Goal: Transaction & Acquisition: Subscribe to service/newsletter

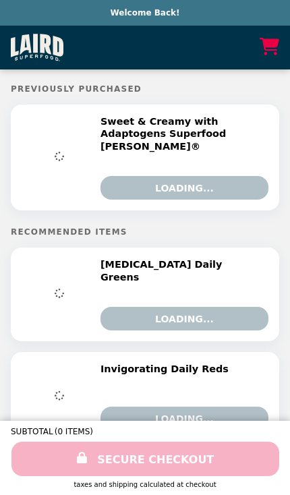
select select "**********"
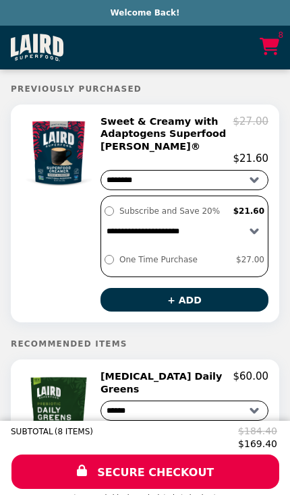
select select "**********"
click at [256, 185] on select "**********" at bounding box center [184, 180] width 168 height 20
click at [179, 304] on button "+ ADD" at bounding box center [184, 300] width 168 height 24
click at [264, 61] on link "9" at bounding box center [270, 47] width 36 height 30
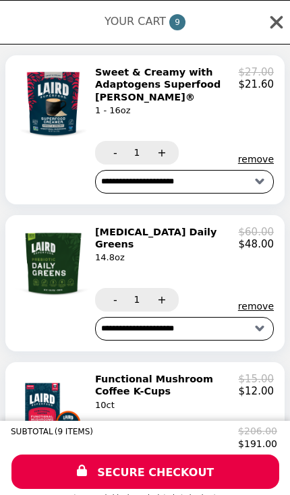
click at [276, 42] on div "YOUR CART 9" at bounding box center [145, 22] width 290 height 45
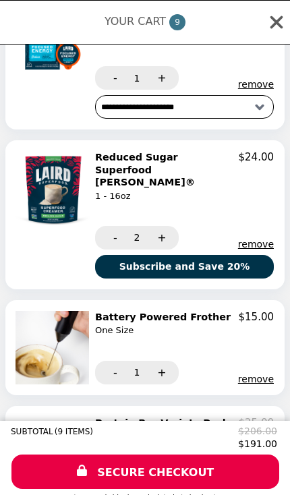
scroll to position [517, 0]
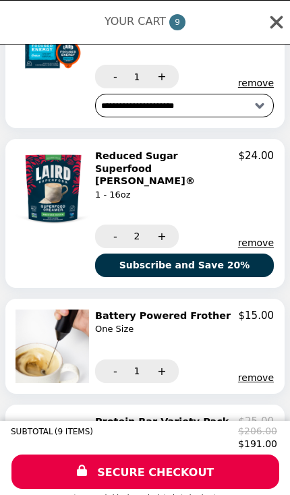
click at [110, 225] on button "-" at bounding box center [113, 237] width 37 height 24
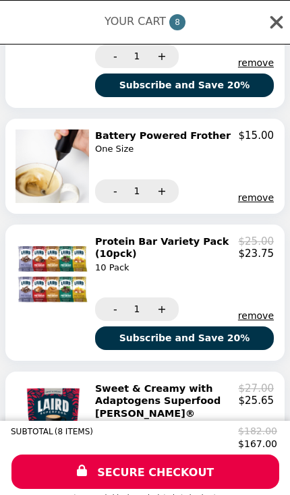
scroll to position [698, 0]
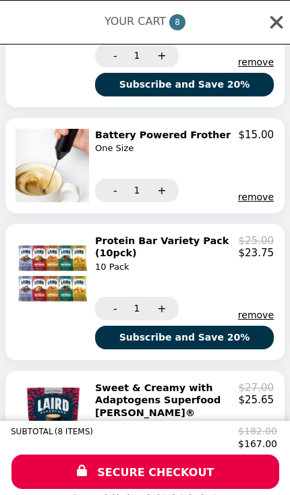
click at [259, 191] on button "remove" at bounding box center [256, 196] width 36 height 11
click at [263, 190] on div at bounding box center [226, 195] width 95 height 11
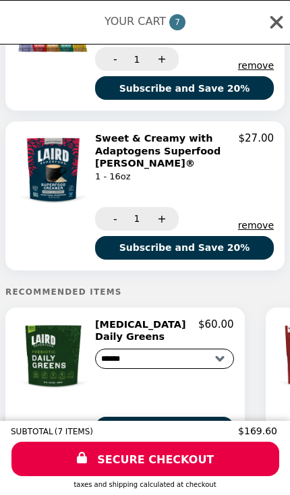
scroll to position [840, 0]
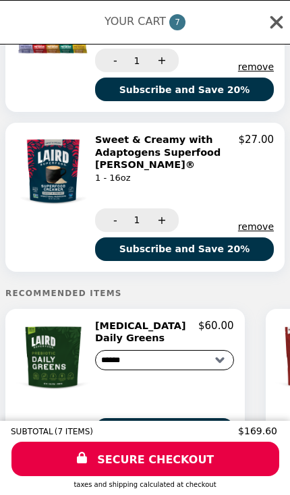
click at [56, 334] on img at bounding box center [54, 358] width 79 height 76
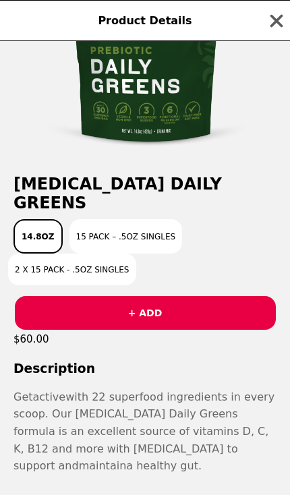
scroll to position [92, 0]
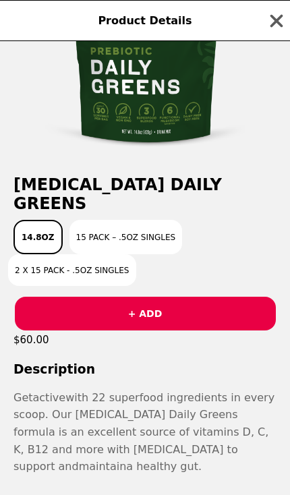
click at [274, 13] on icon "button" at bounding box center [276, 21] width 20 height 20
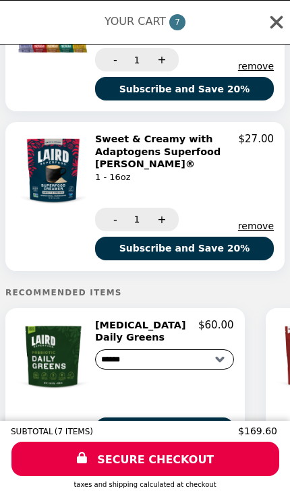
scroll to position [840, 0]
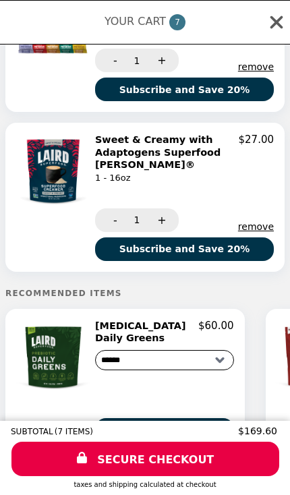
click at [46, 136] on img at bounding box center [54, 172] width 79 height 76
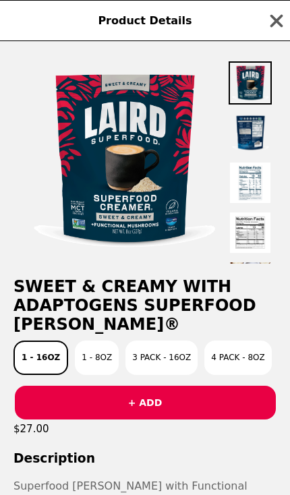
scroll to position [-1, 0]
click at [280, 19] on icon "button" at bounding box center [276, 20] width 13 height 13
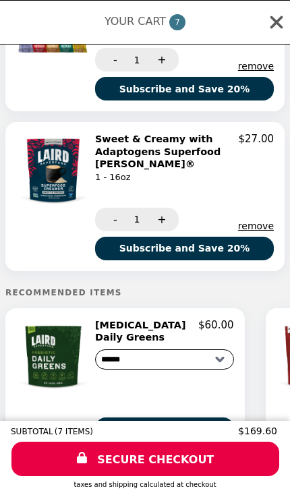
scroll to position [840, 0]
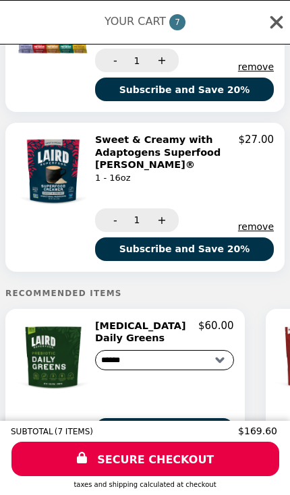
click at [47, 4] on div "YOUR CART 7" at bounding box center [145, 22] width 290 height 45
click at [150, 27] on span "YOUR CART" at bounding box center [135, 21] width 61 height 13
click at [180, 26] on span "7" at bounding box center [177, 22] width 16 height 16
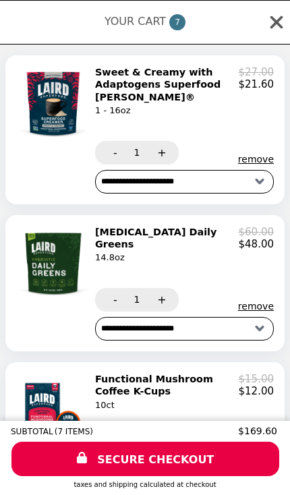
scroll to position [0, 0]
click at [279, 22] on icon at bounding box center [276, 22] width 20 height 20
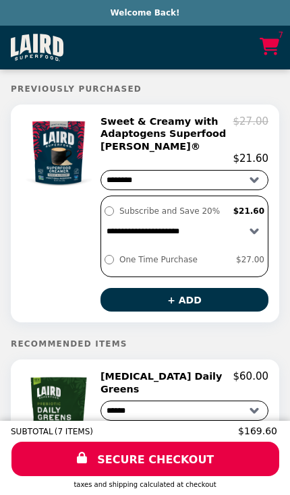
click at [272, 46] on icon "Main" at bounding box center [270, 47] width 20 height 18
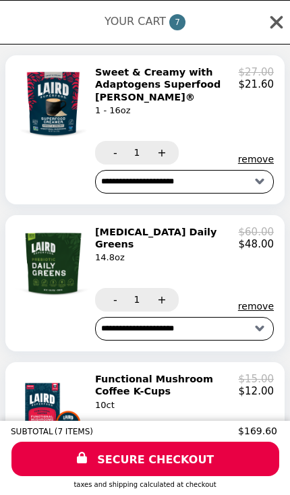
click at [260, 183] on select "**********" at bounding box center [184, 182] width 179 height 24
select select "**********"
click at [262, 187] on select "**********" at bounding box center [184, 182] width 179 height 24
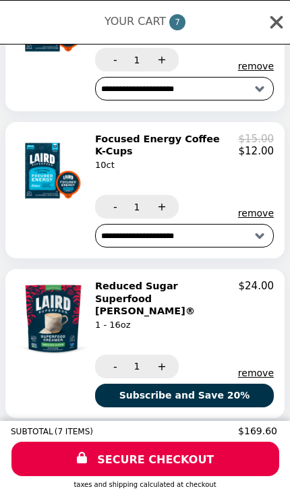
scroll to position [388, 0]
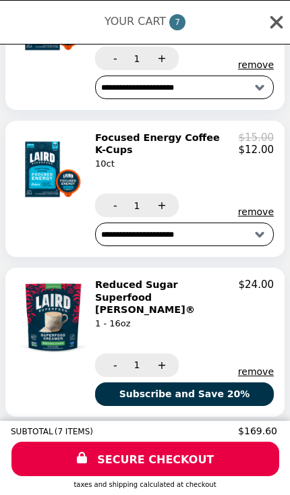
click at [187, 134] on h2 "Focused Energy Coffee K-Cups 10ct" at bounding box center [167, 150] width 144 height 38
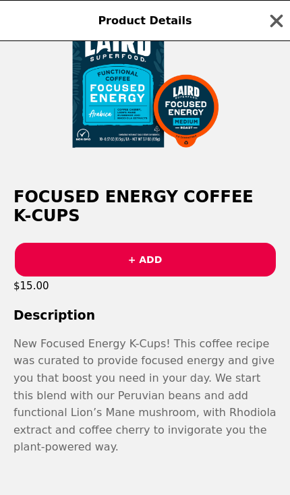
scroll to position [80, 0]
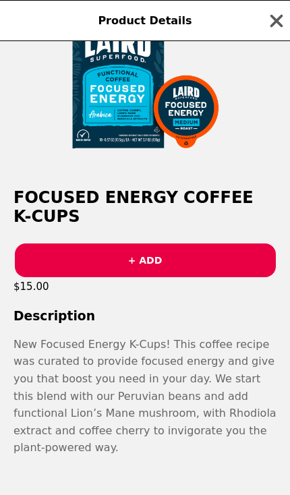
click at [274, 18] on icon "button" at bounding box center [276, 20] width 13 height 13
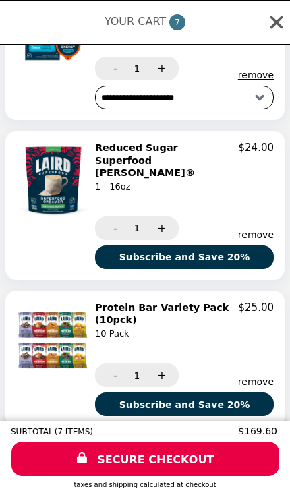
scroll to position [510, 0]
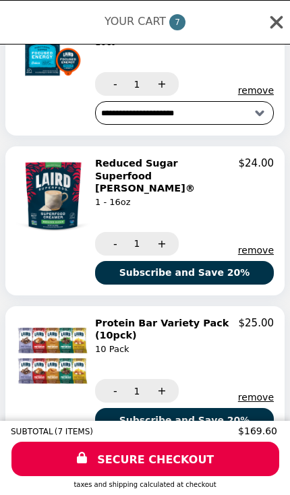
click at [53, 189] on img at bounding box center [54, 195] width 79 height 76
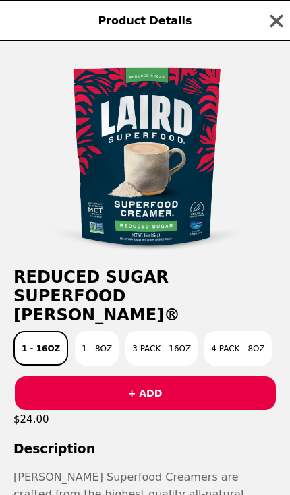
scroll to position [0, 0]
click at [282, 11] on icon "button" at bounding box center [276, 21] width 20 height 20
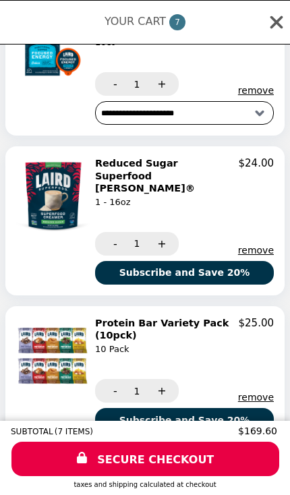
click at [278, 17] on icon at bounding box center [276, 22] width 20 height 20
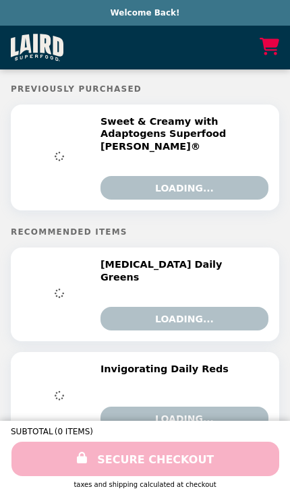
select select "**********"
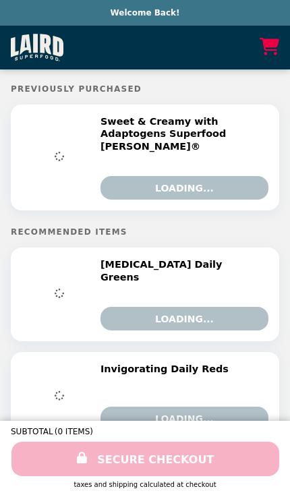
select select "**********"
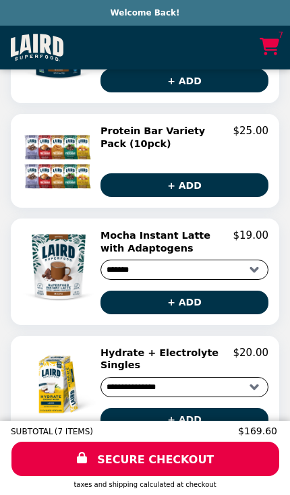
scroll to position [987, 0]
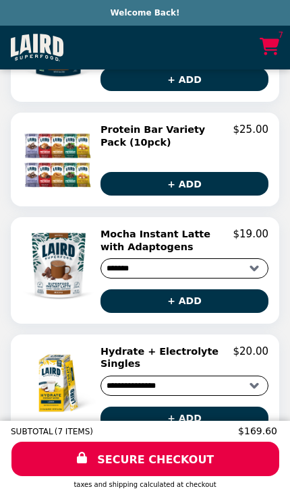
click at [71, 123] on img at bounding box center [60, 159] width 76 height 72
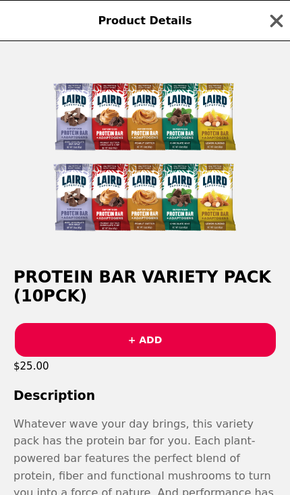
click at [71, 123] on div "Product Details Protein Bar Variety Pack (10pck) + ADD $25.00 Description Whate…" at bounding box center [145, 247] width 290 height 495
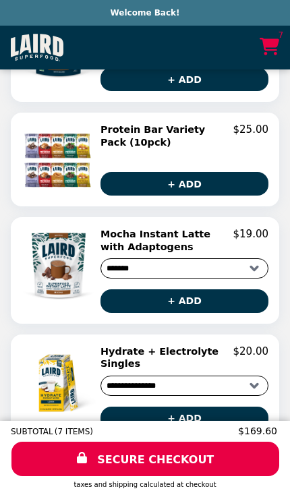
click at [68, 123] on img at bounding box center [60, 159] width 76 height 72
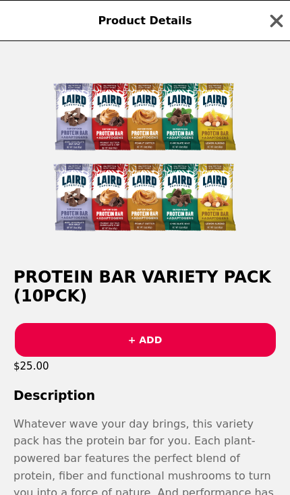
click at [185, 338] on button "+ ADD" at bounding box center [145, 340] width 261 height 34
click at [276, 19] on icon "button" at bounding box center [276, 20] width 13 height 13
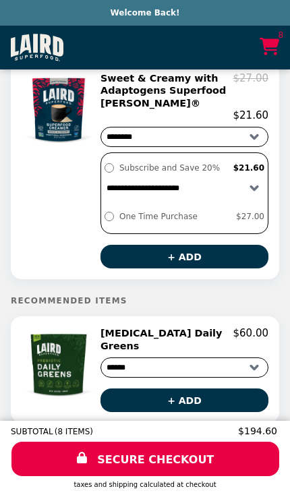
scroll to position [34, 0]
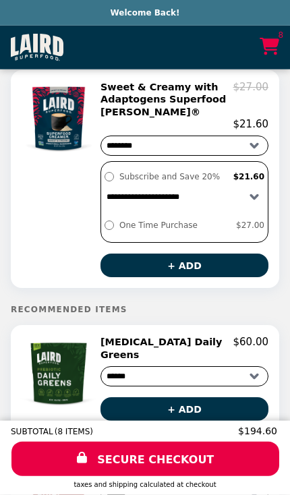
click at [57, 49] on img "Main" at bounding box center [37, 48] width 53 height 28
